Goal: Find specific page/section: Find specific page/section

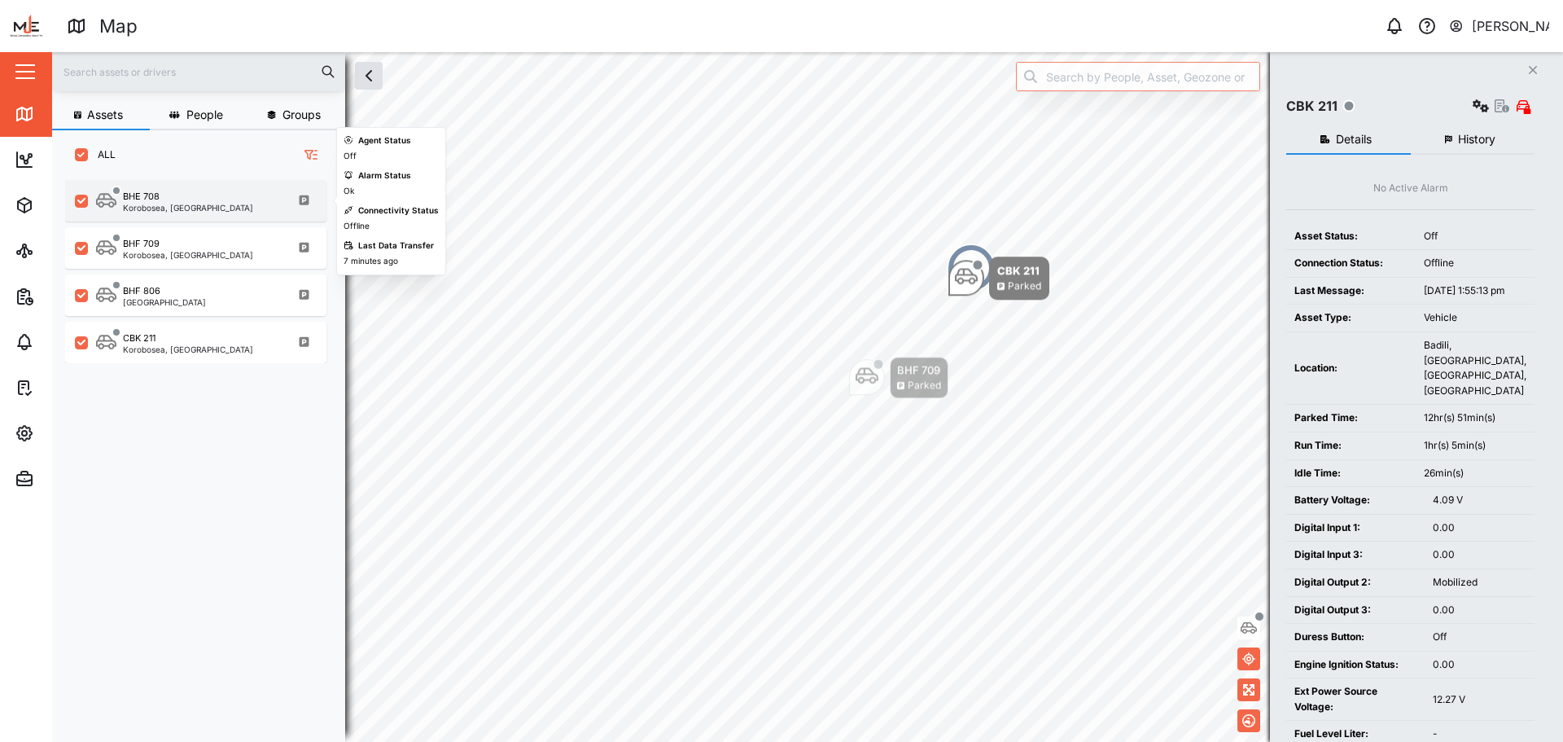
scroll to position [542, 255]
click at [188, 194] on div "BHE 708" at bounding box center [188, 197] width 130 height 14
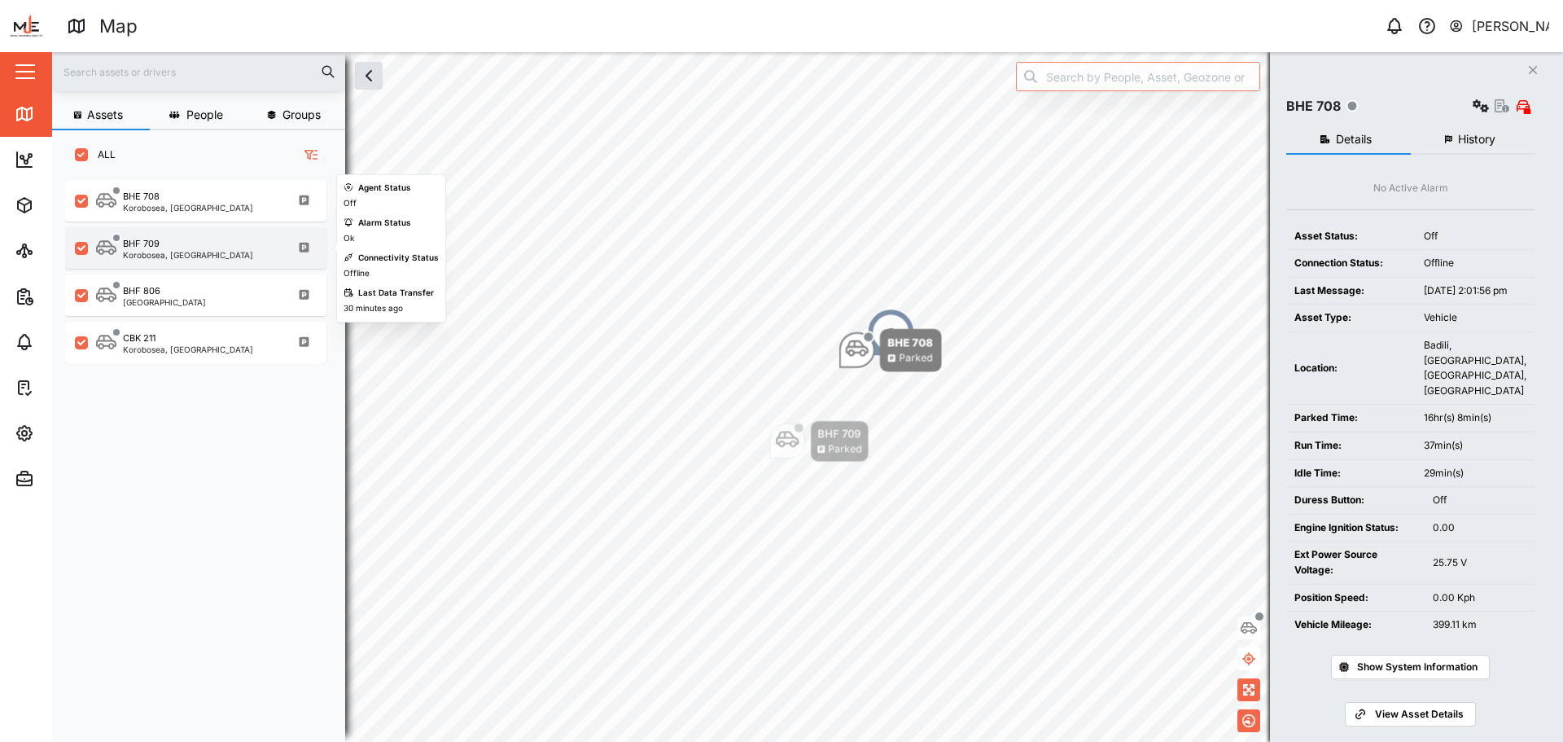
click at [195, 238] on div "BHF 709" at bounding box center [188, 244] width 130 height 14
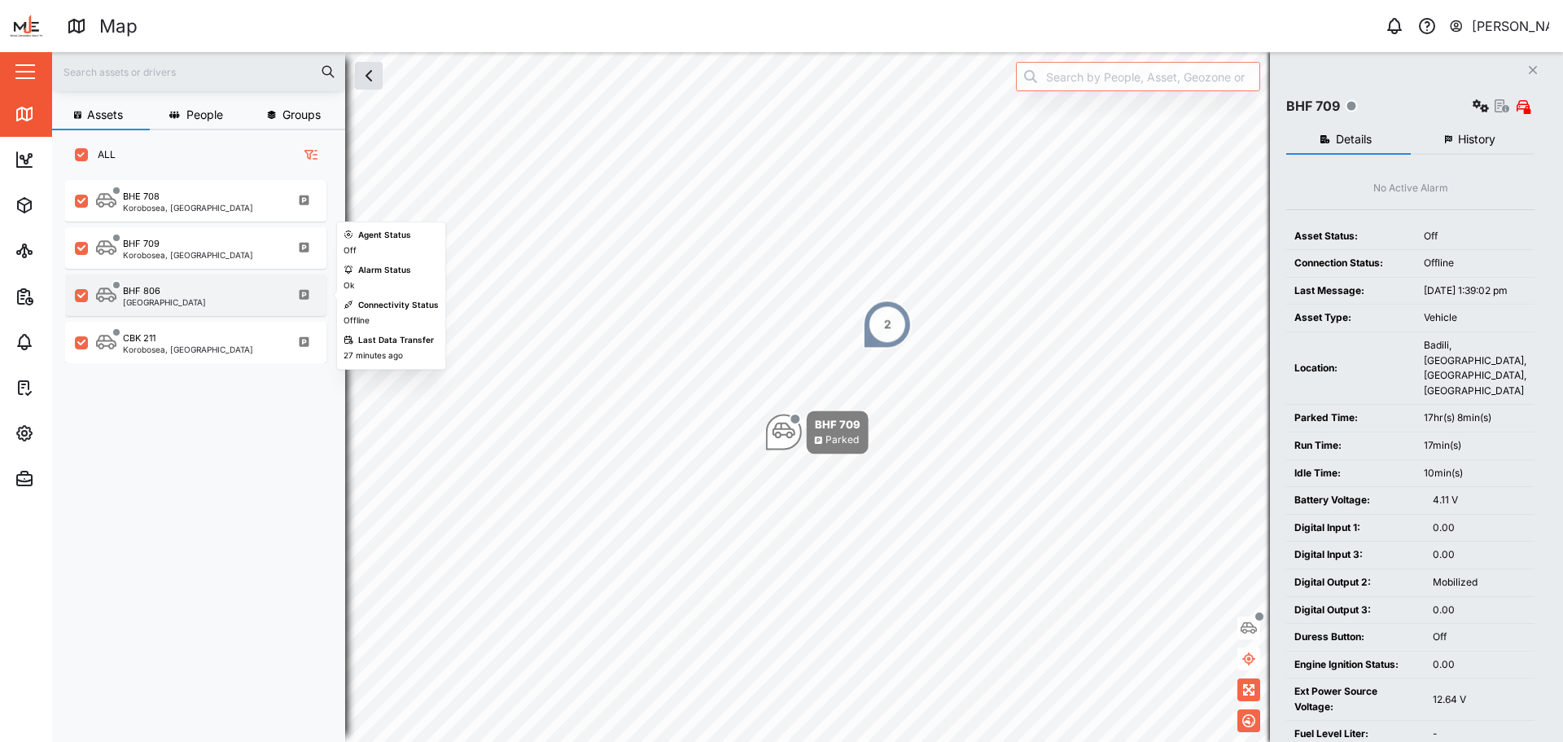
click at [207, 289] on div "BHF 806 [GEOGRAPHIC_DATA]" at bounding box center [206, 295] width 221 height 22
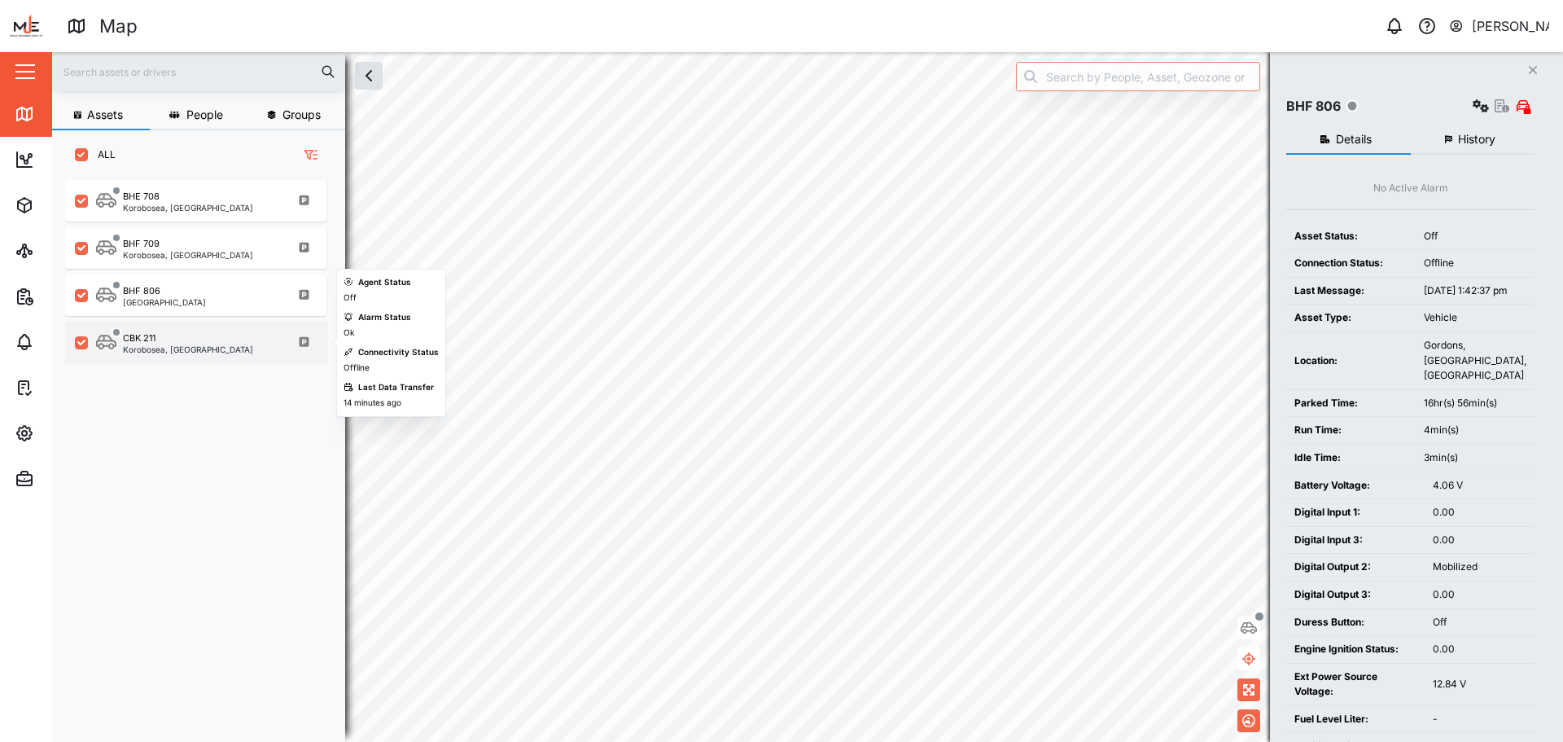
click at [227, 349] on div "CBK 211 Korobosea, Port Moresby" at bounding box center [206, 342] width 221 height 22
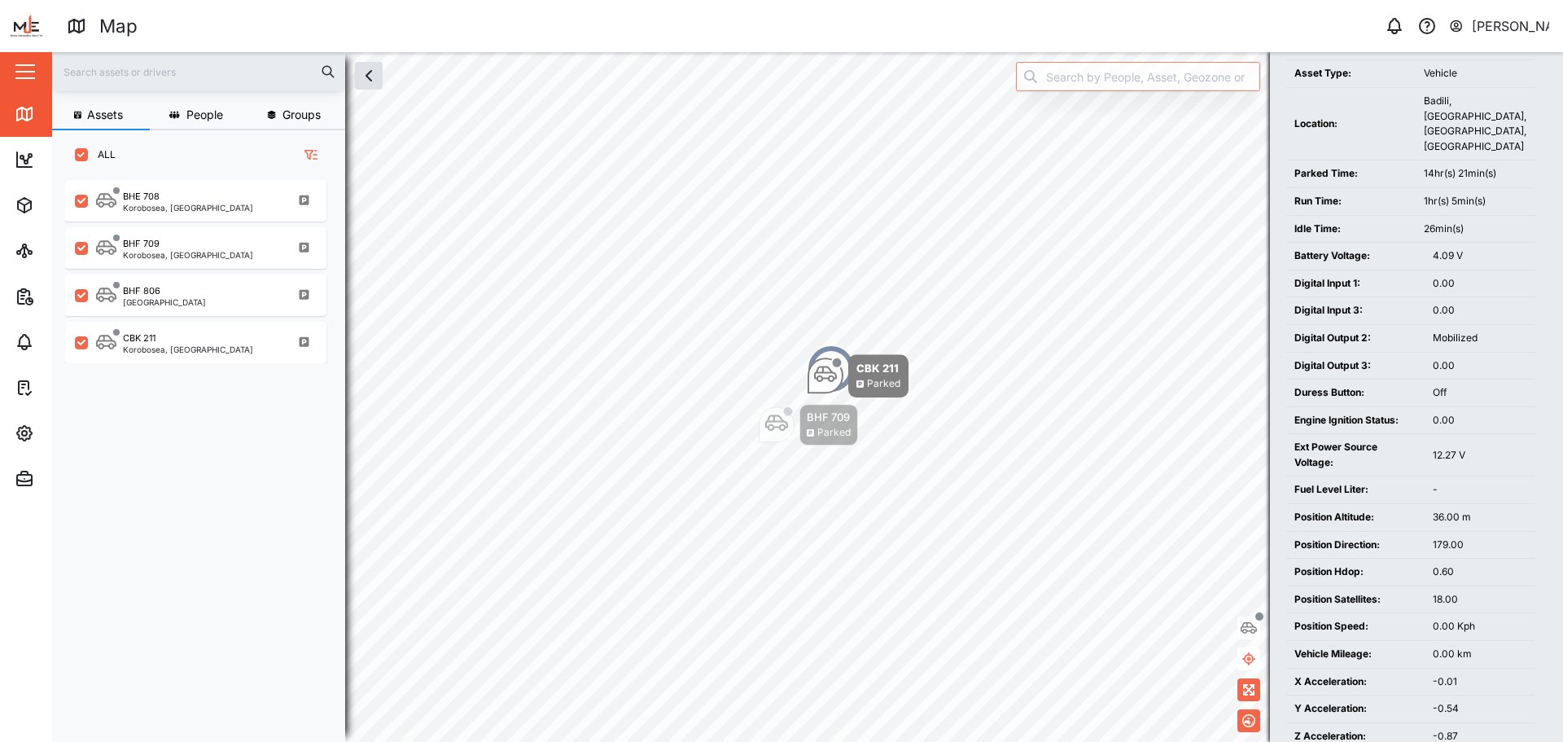
scroll to position [322, 0]
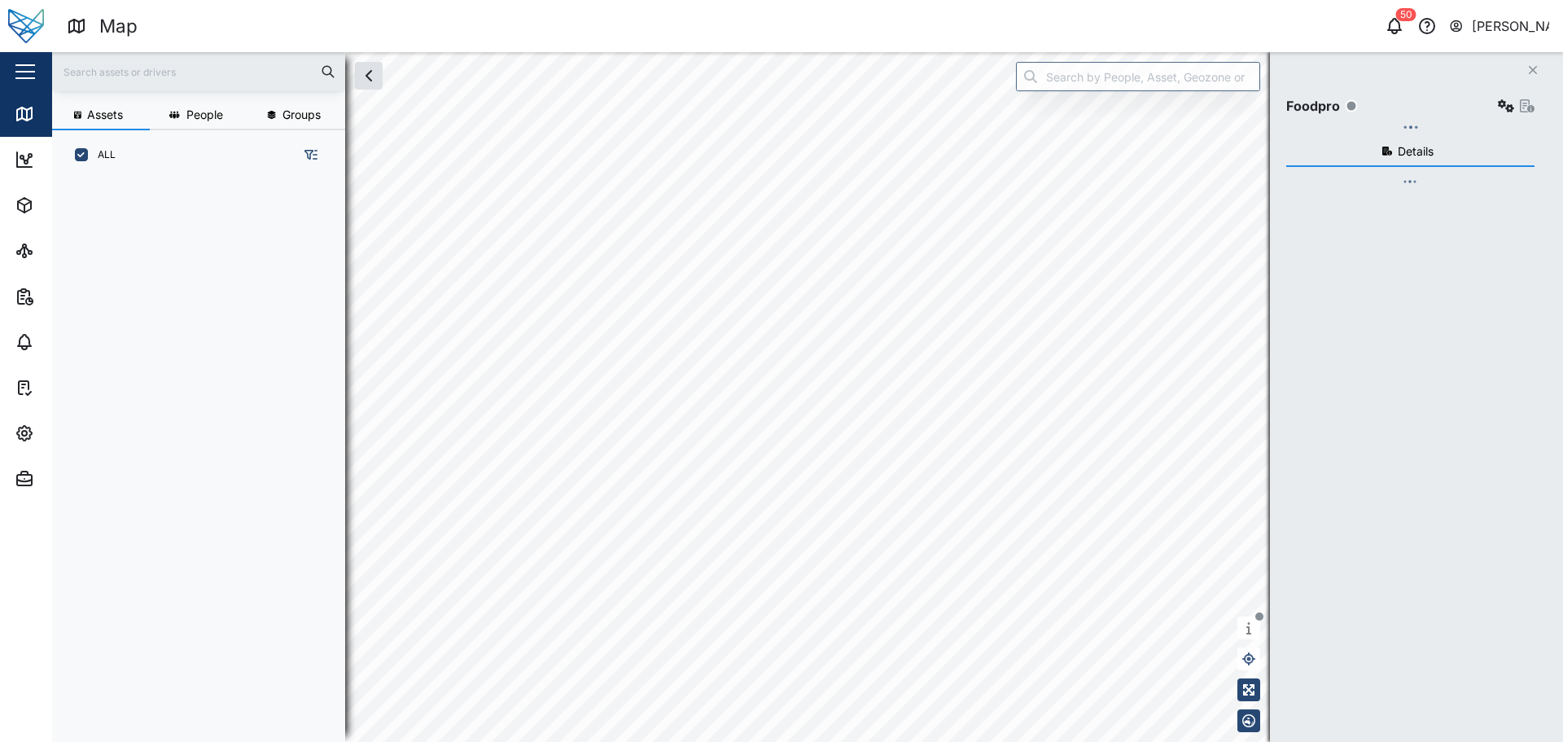
scroll to position [542, 255]
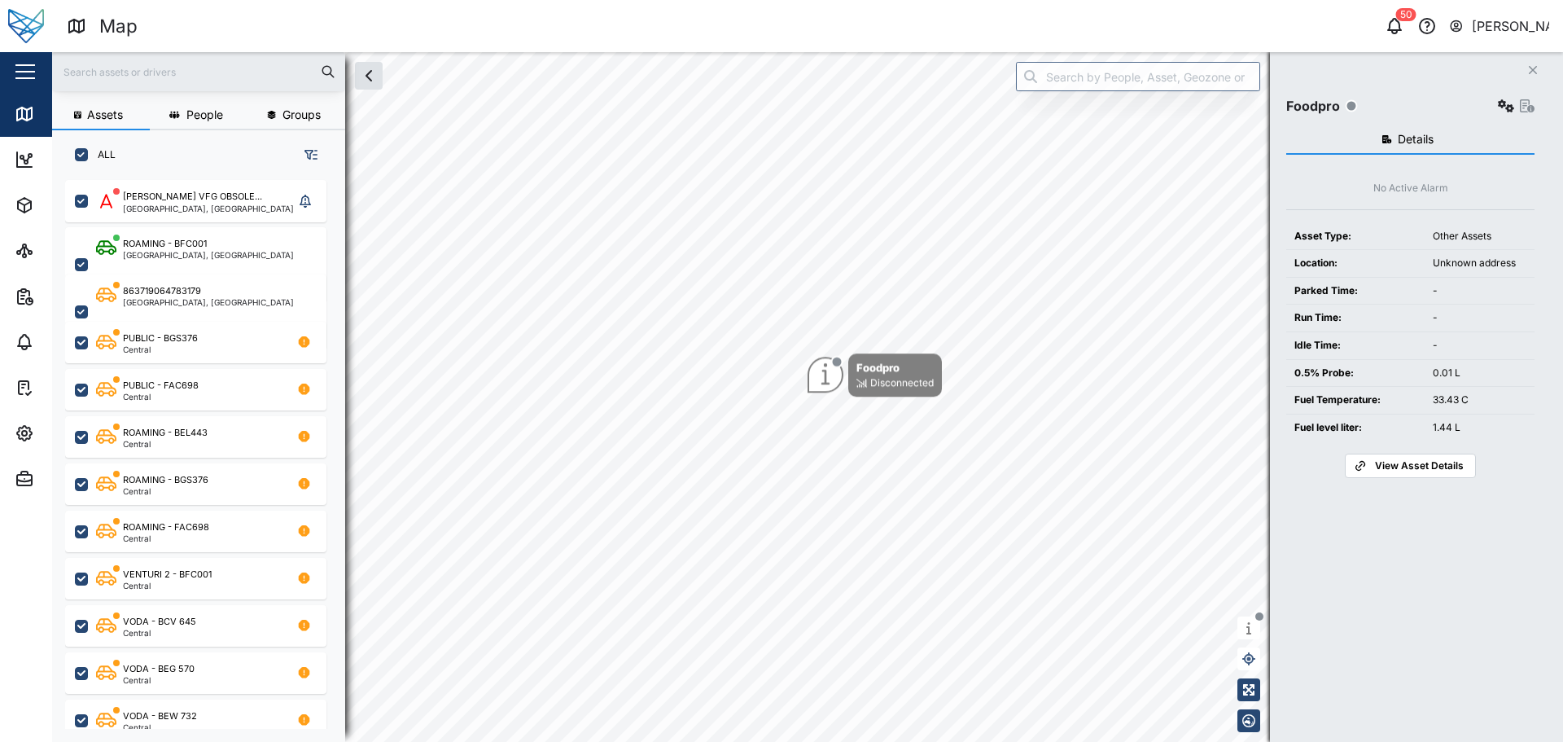
checkbox input "true"
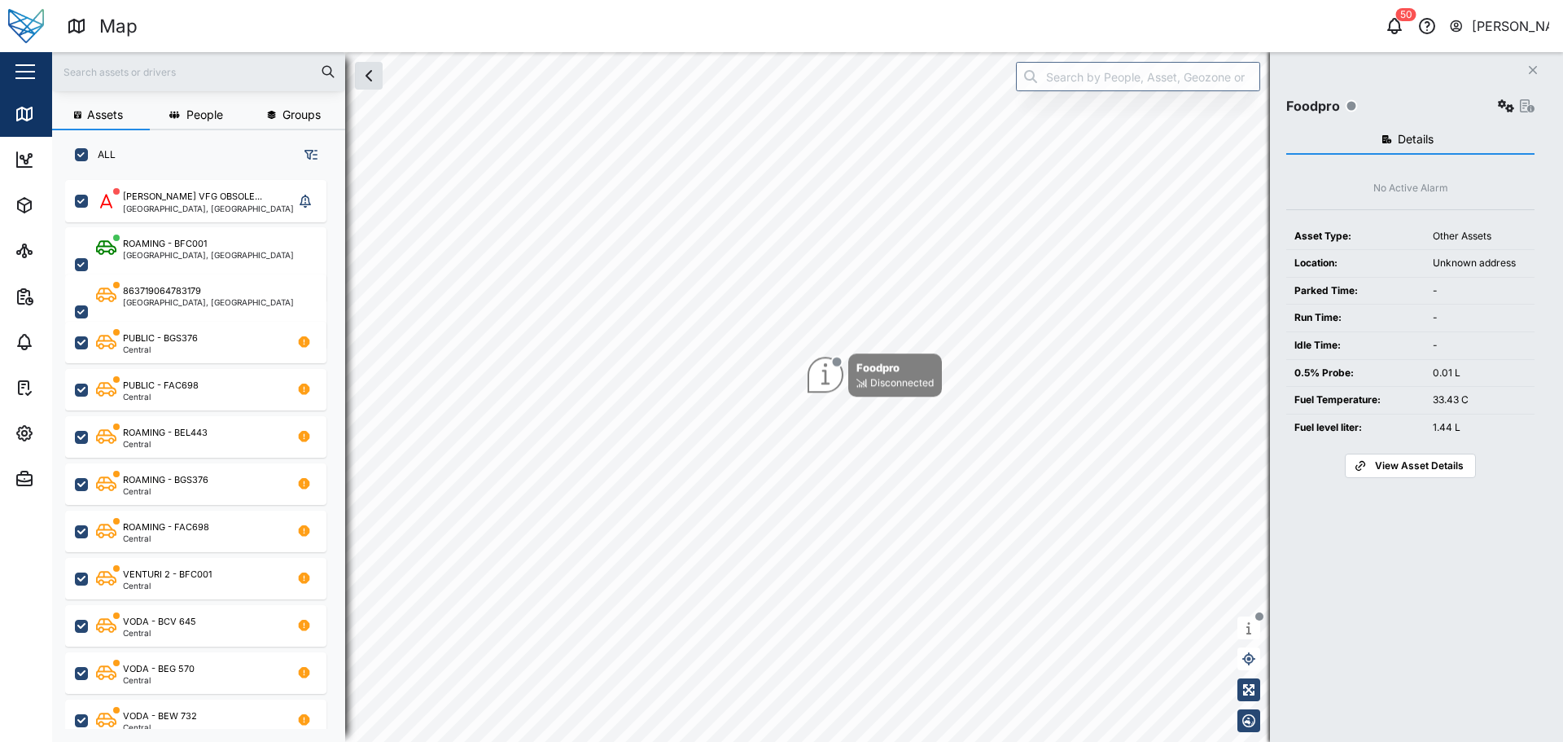
checkbox input "true"
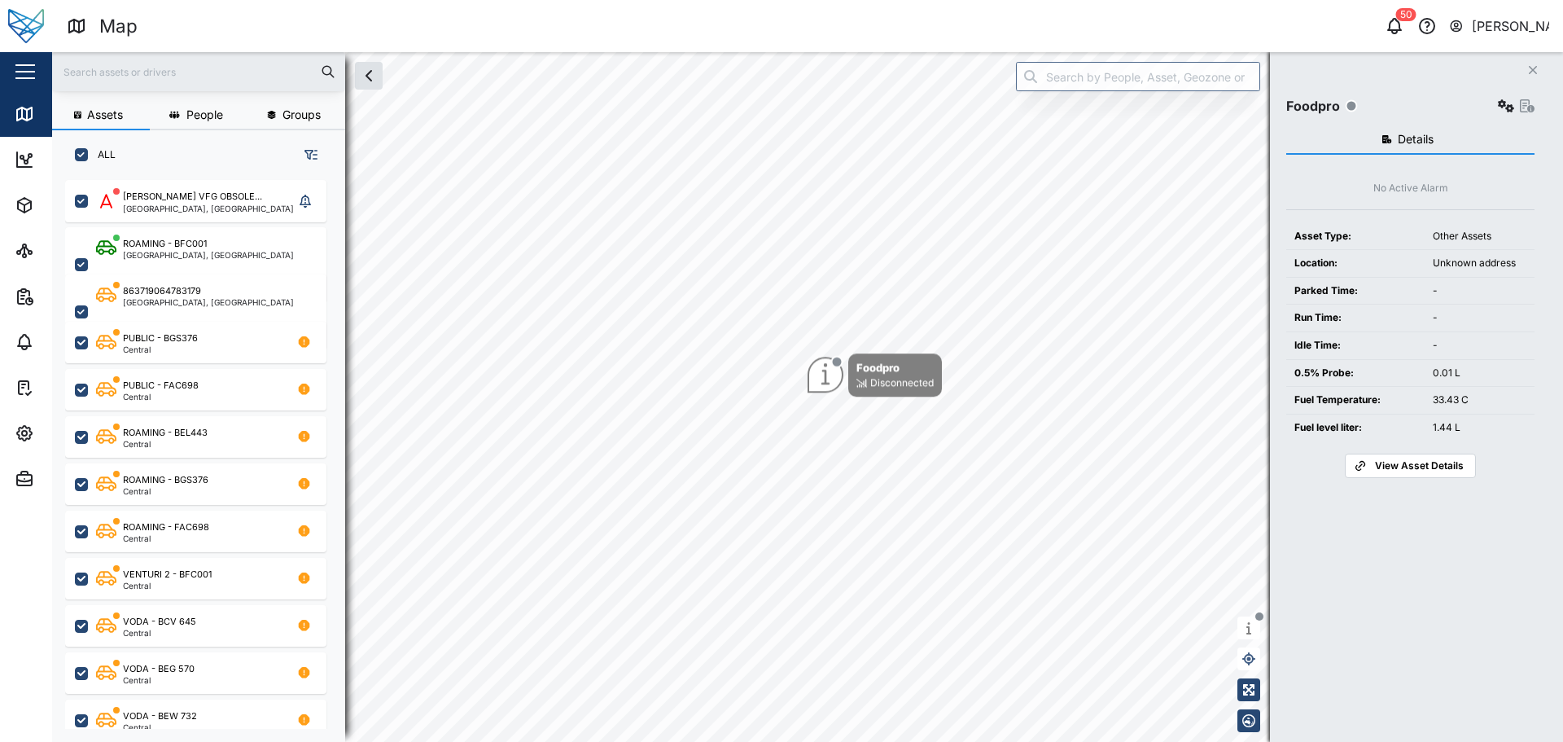
checkbox input "true"
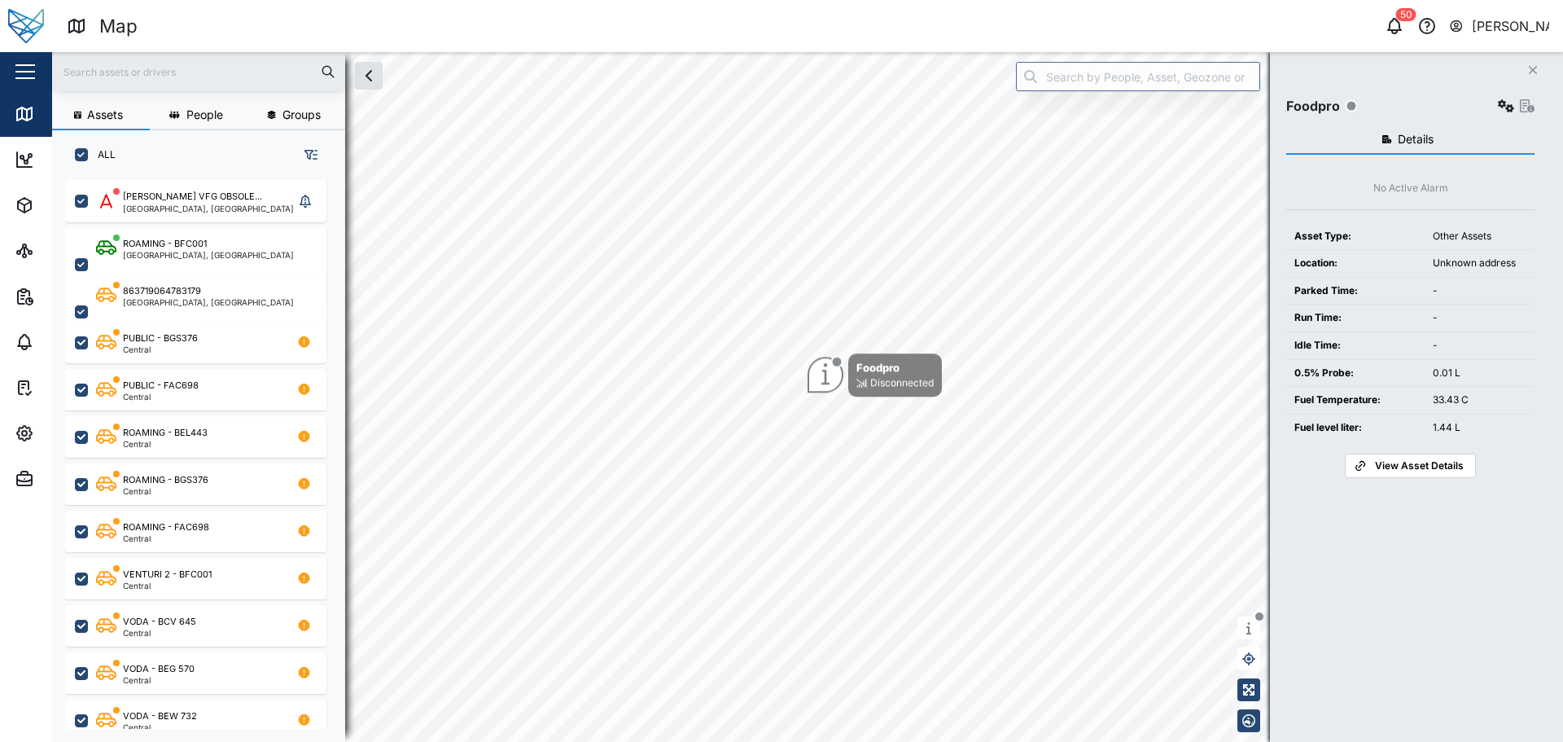
checkbox input "true"
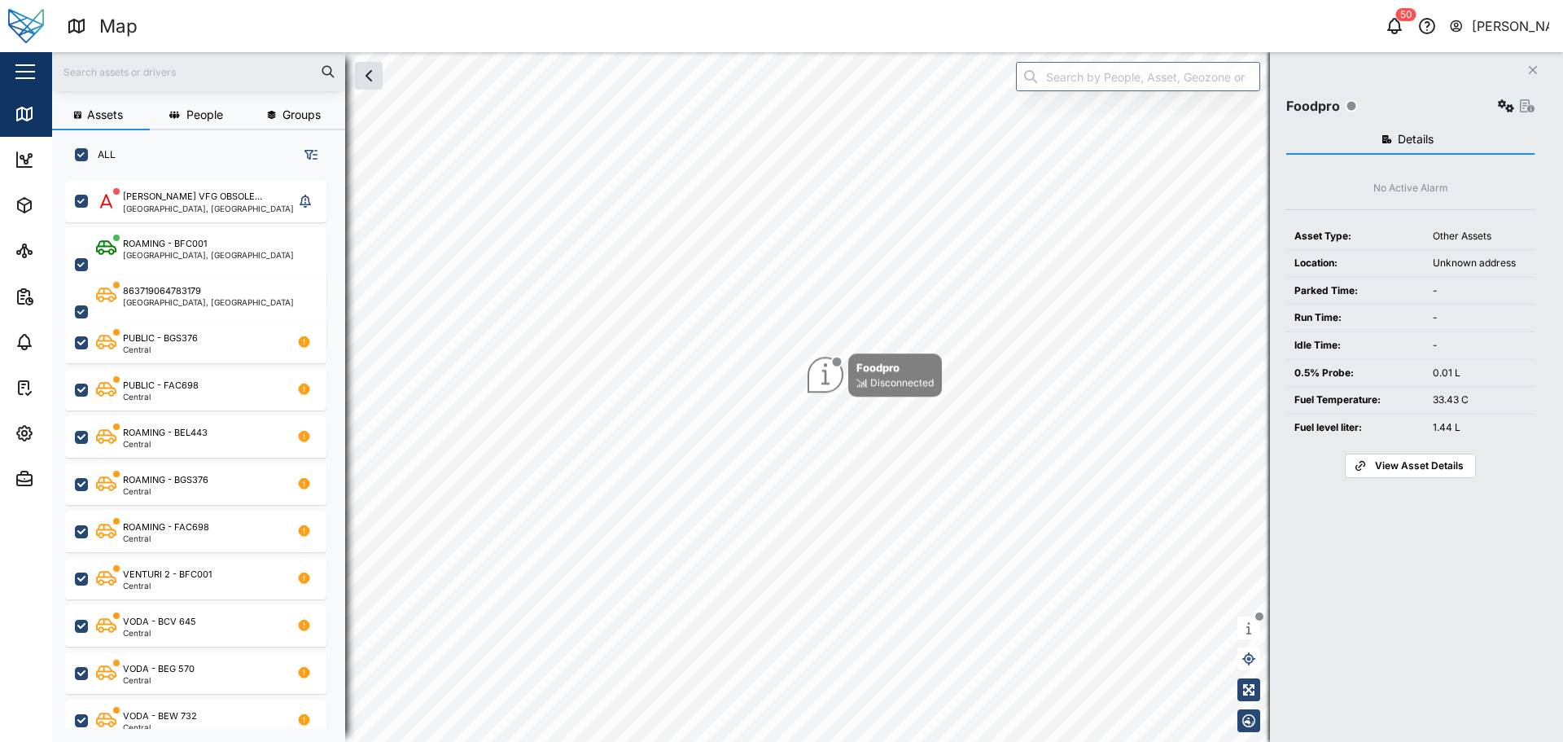
checkbox input "true"
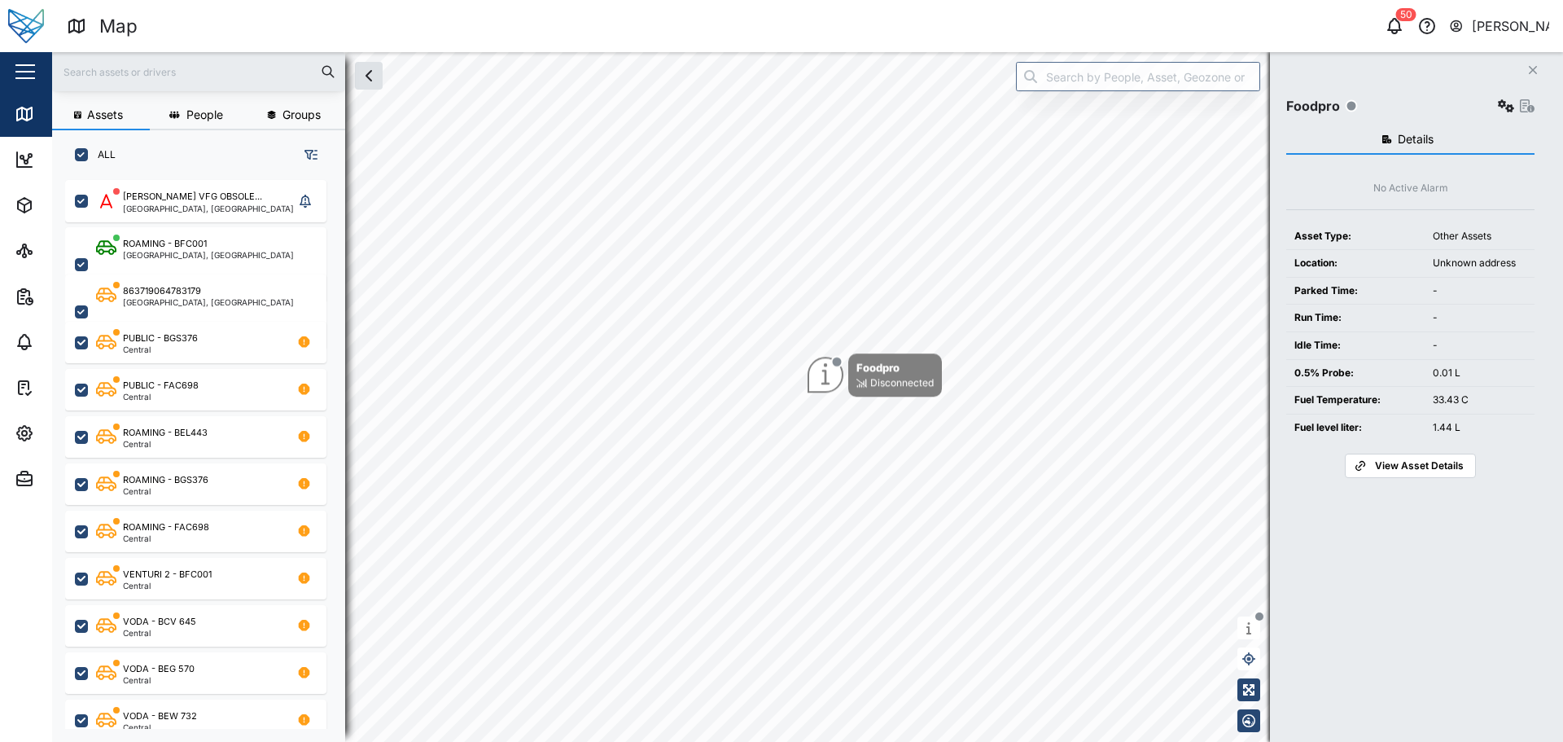
checkbox input "true"
click at [879, 380] on div "Disconnected" at bounding box center [901, 383] width 63 height 15
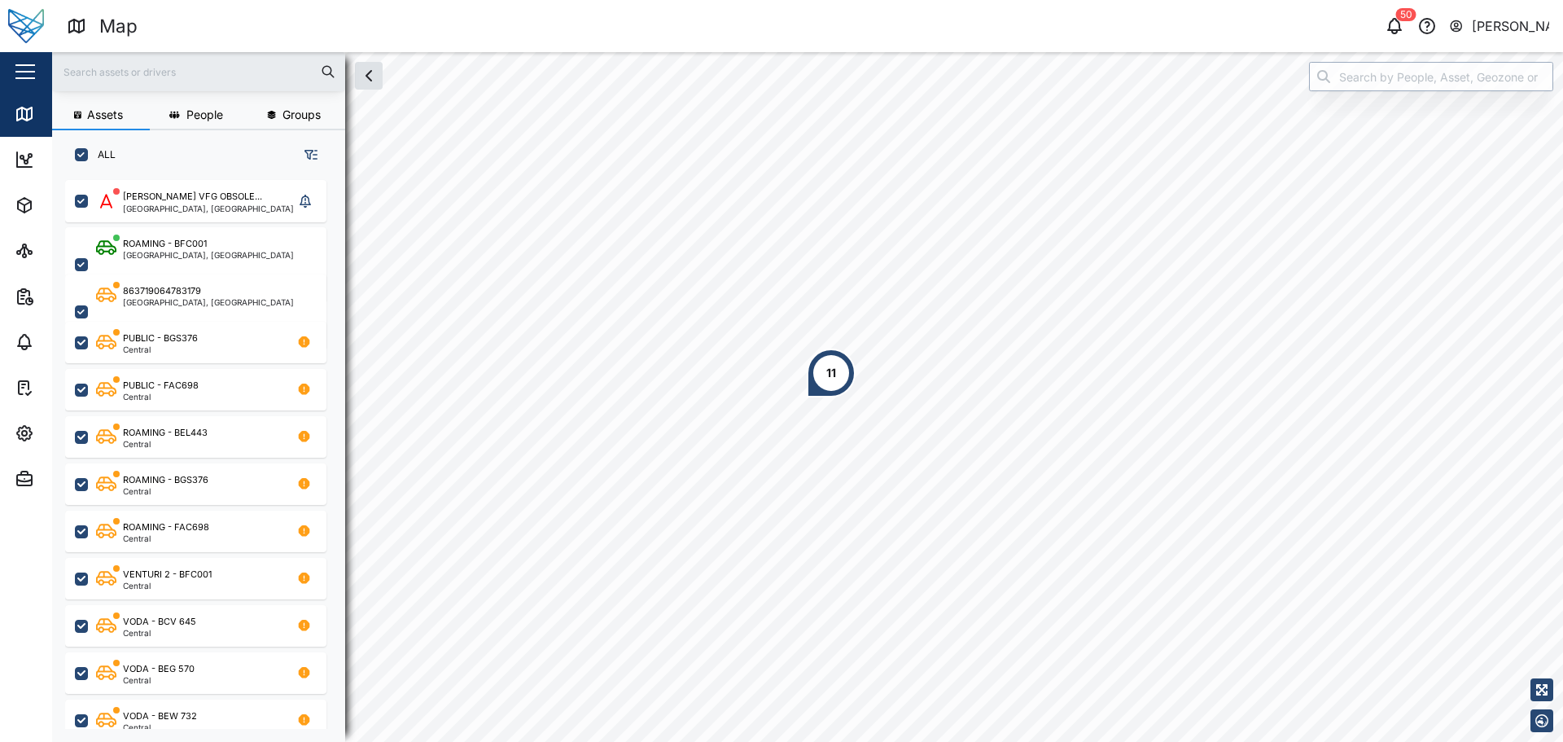
click at [1385, 77] on input "search" at bounding box center [1431, 76] width 244 height 29
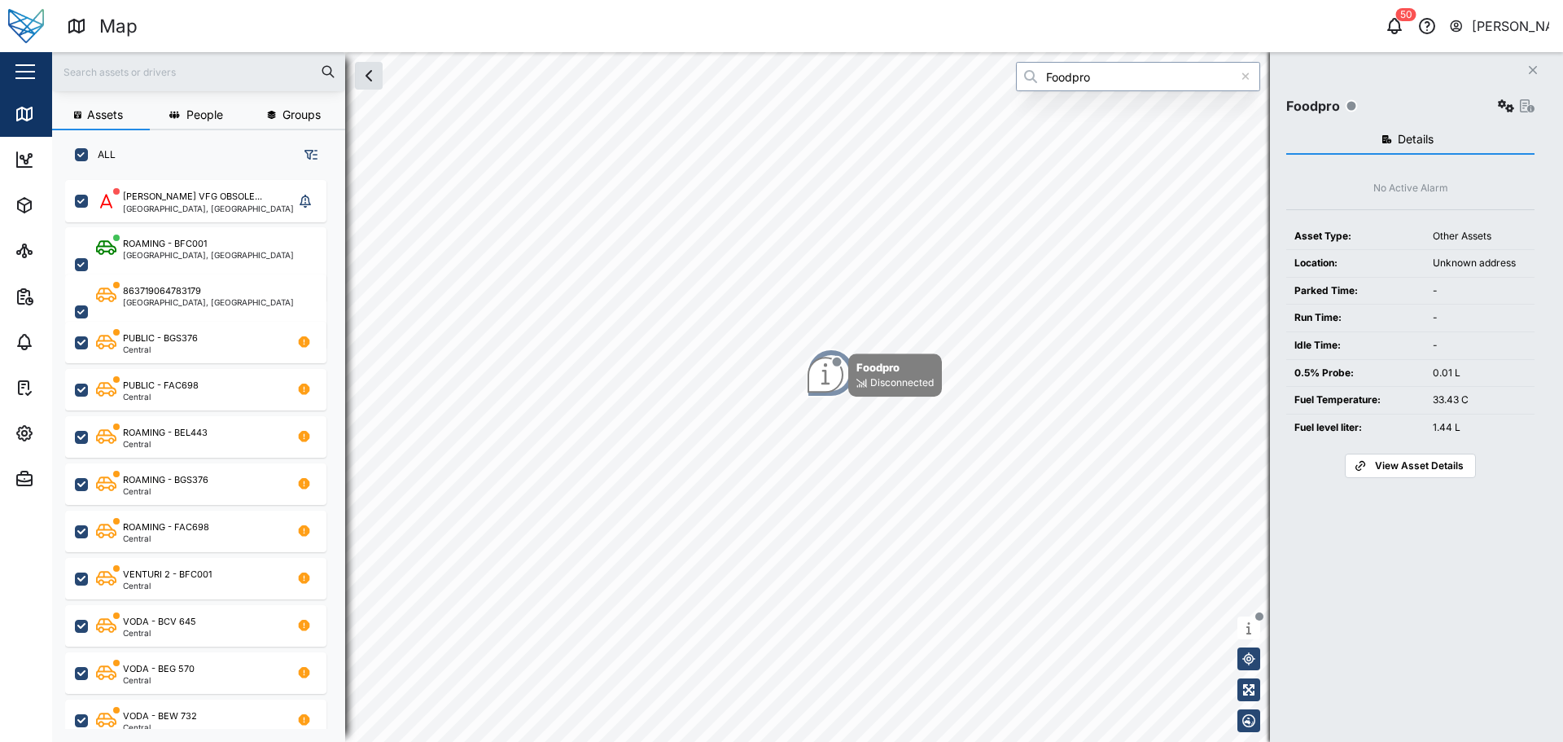
type input "Foodpro"
click at [1506, 109] on icon "button" at bounding box center [1506, 105] width 16 height 13
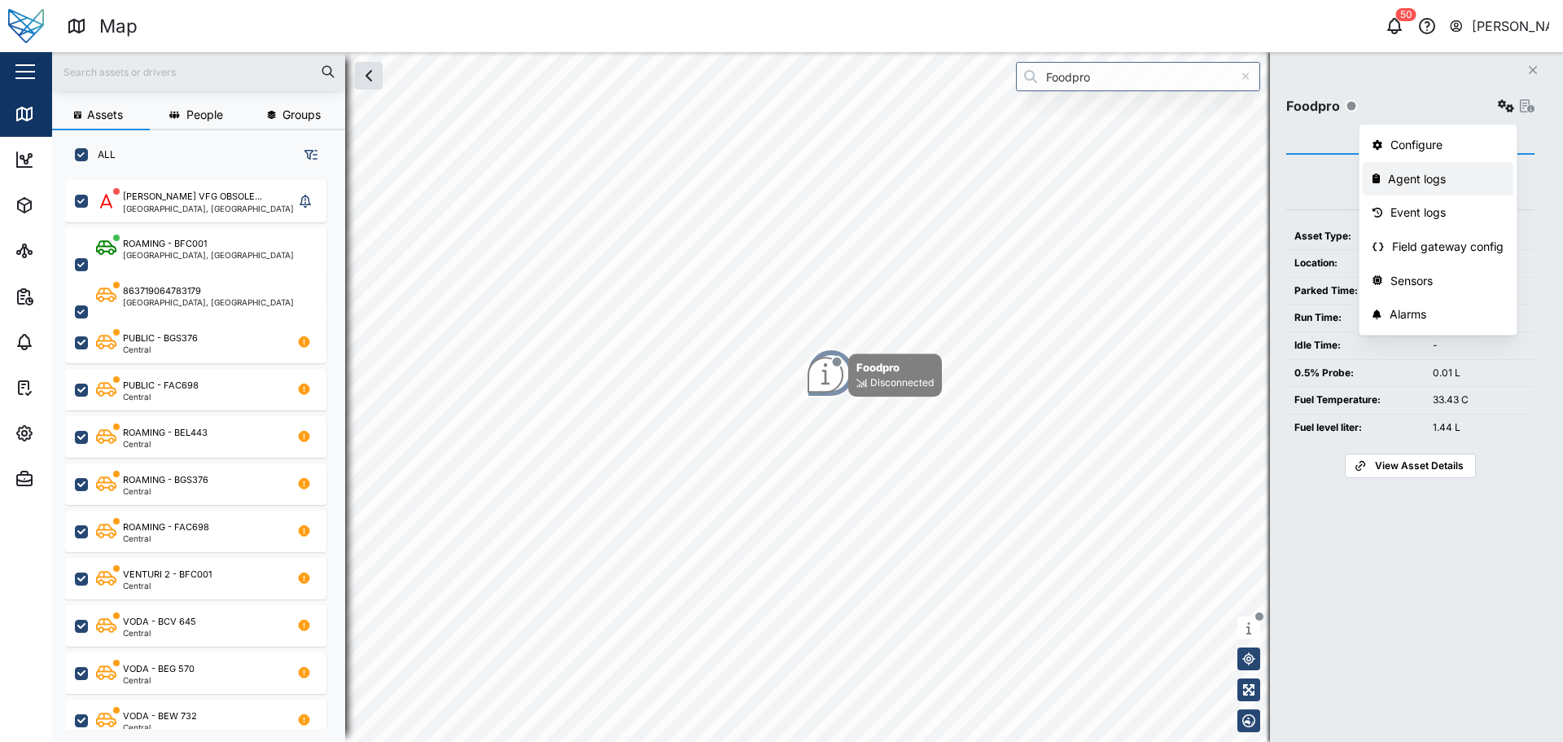
click at [1479, 168] on link "Agent logs" at bounding box center [1438, 179] width 151 height 34
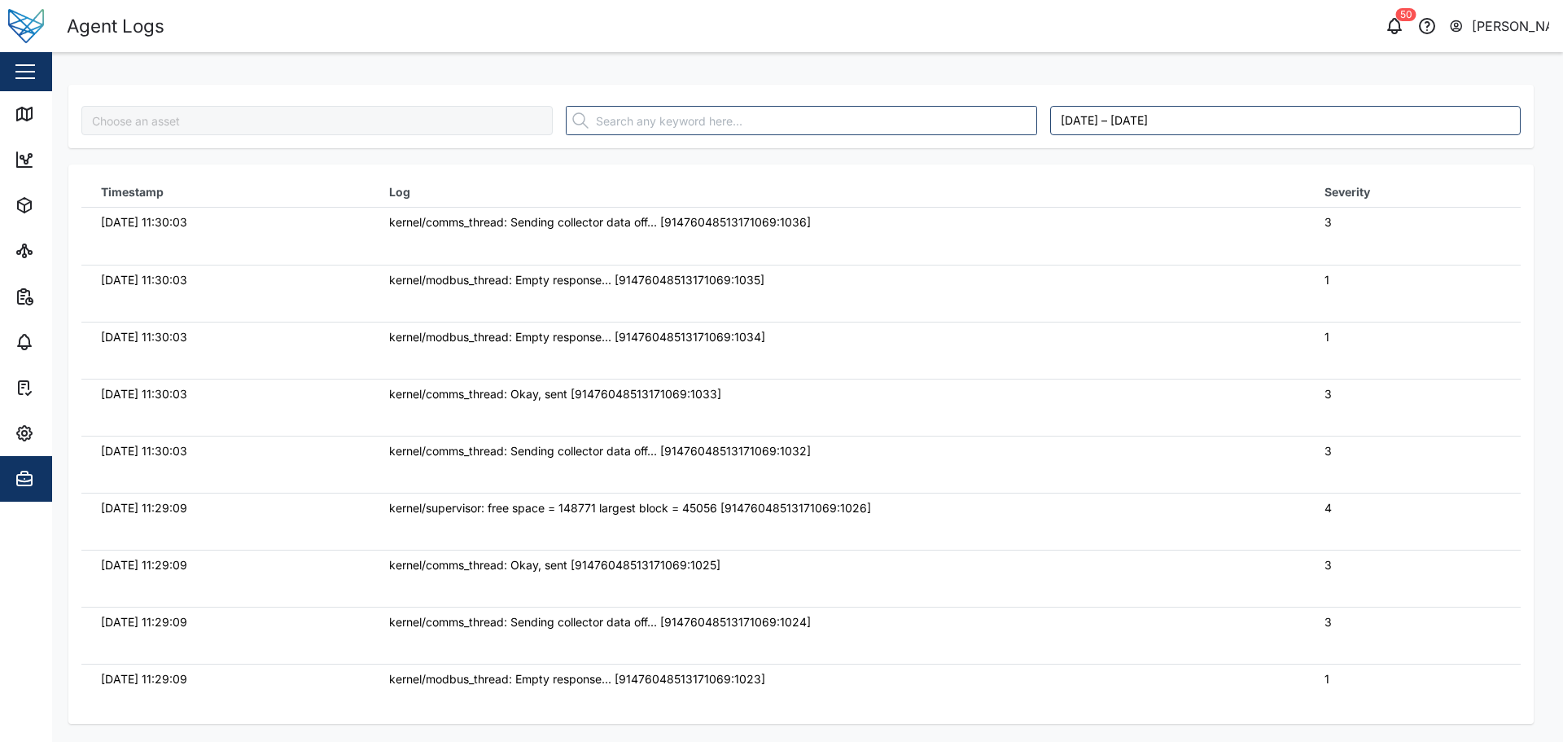
type input "Foodpro"
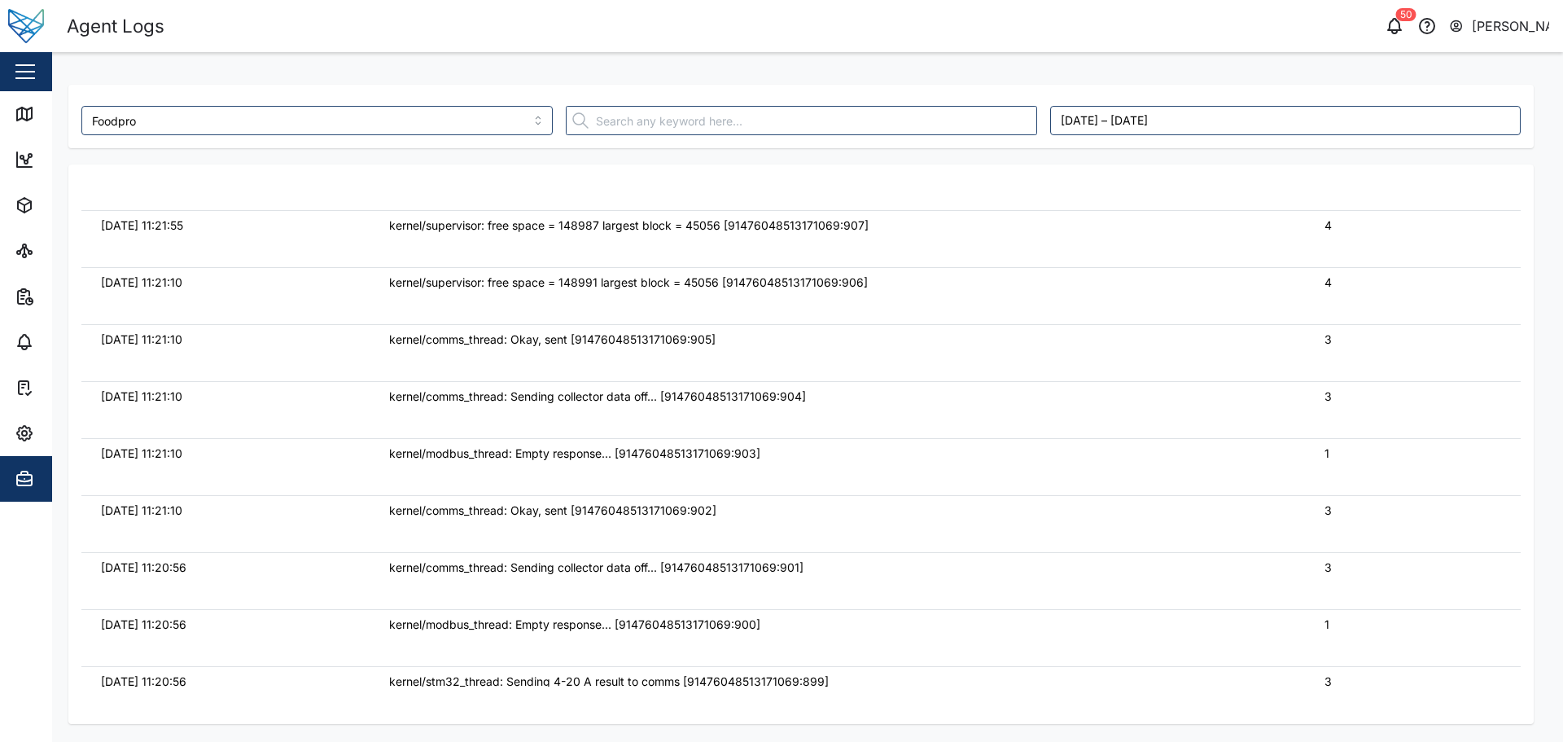
scroll to position [7082, 0]
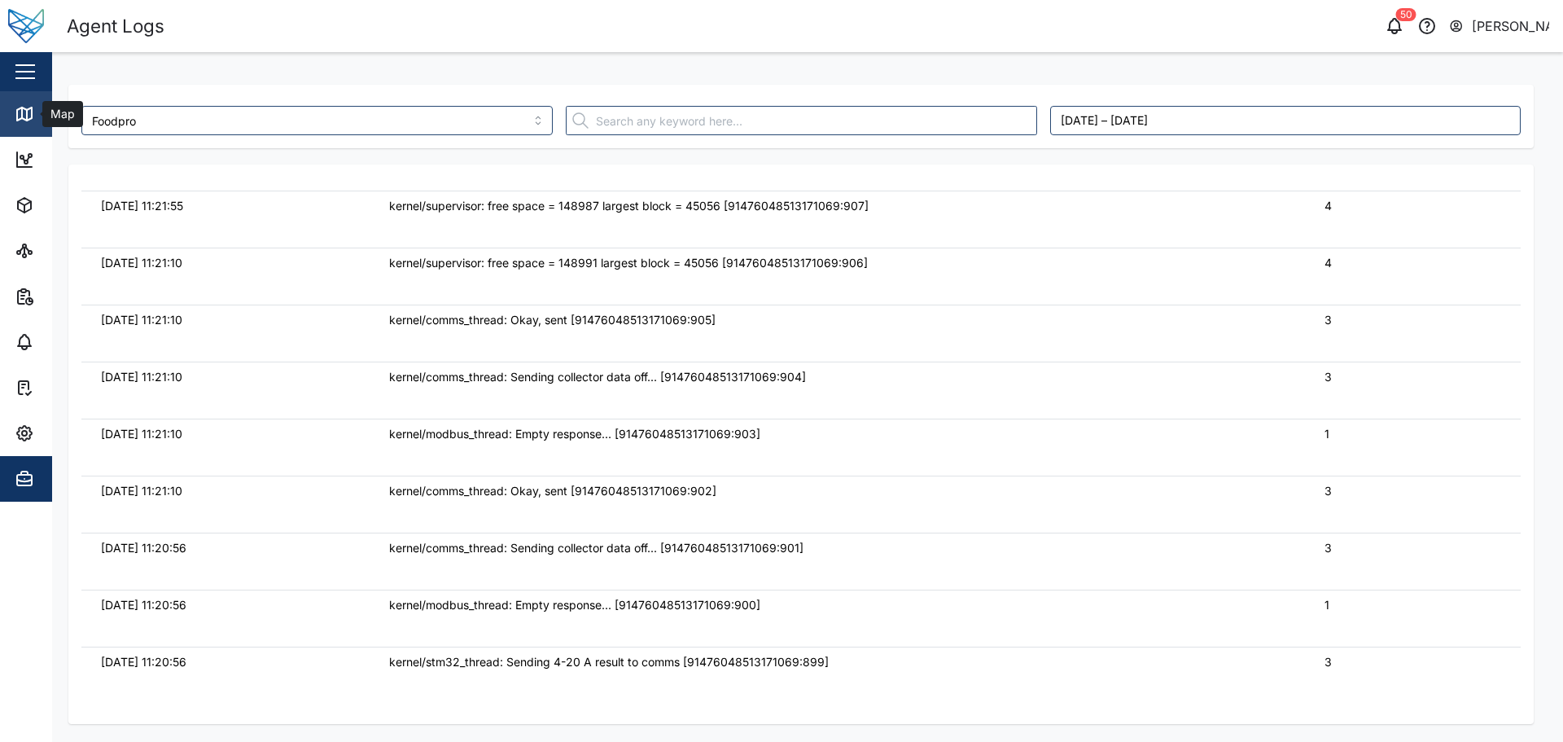
click at [51, 115] on div "Map" at bounding box center [60, 114] width 37 height 18
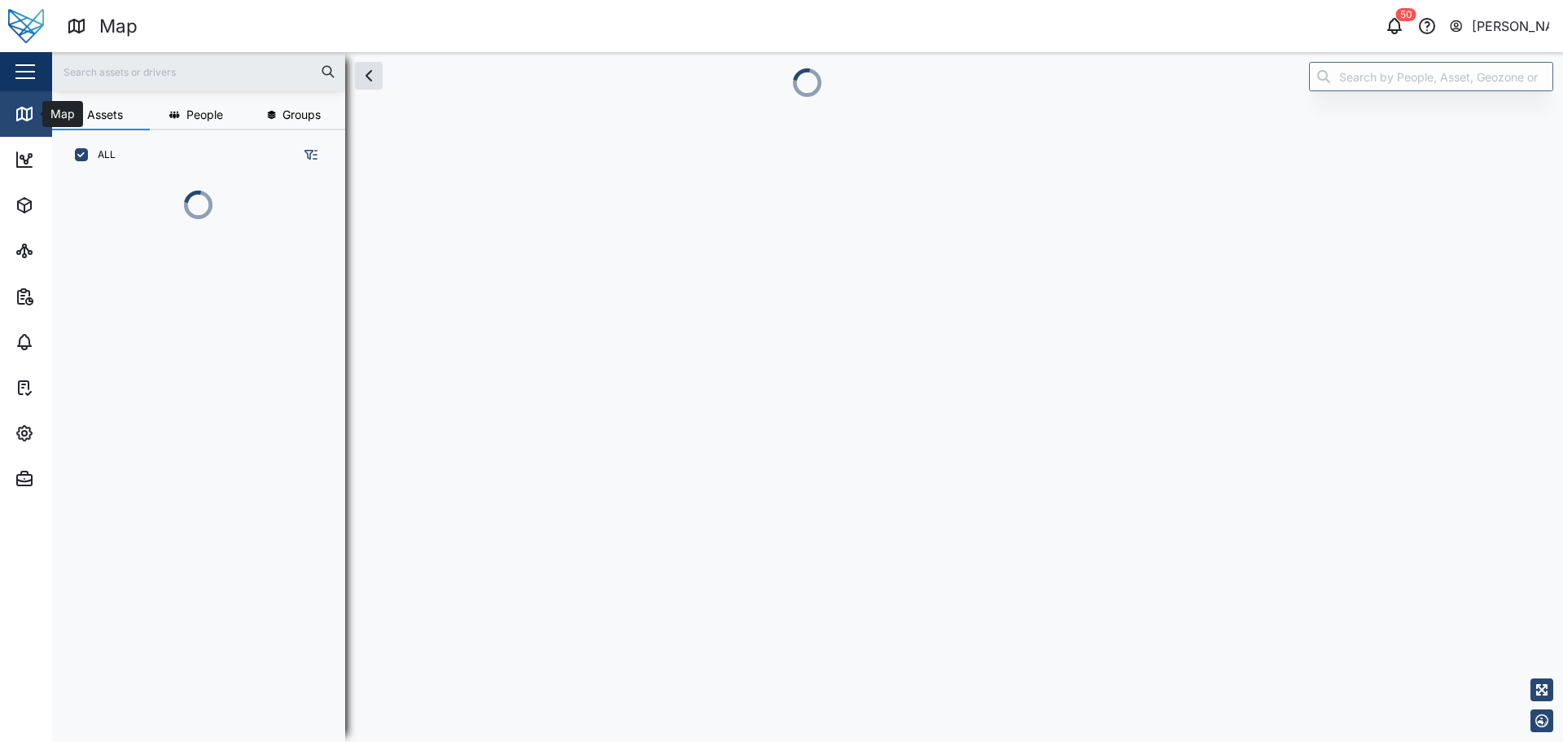
scroll to position [13, 13]
